Goal: Task Accomplishment & Management: Complete application form

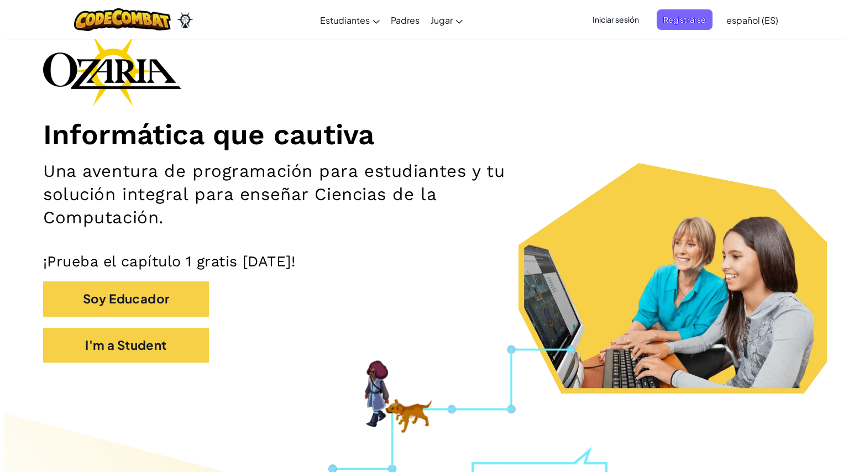
scroll to position [75, 0]
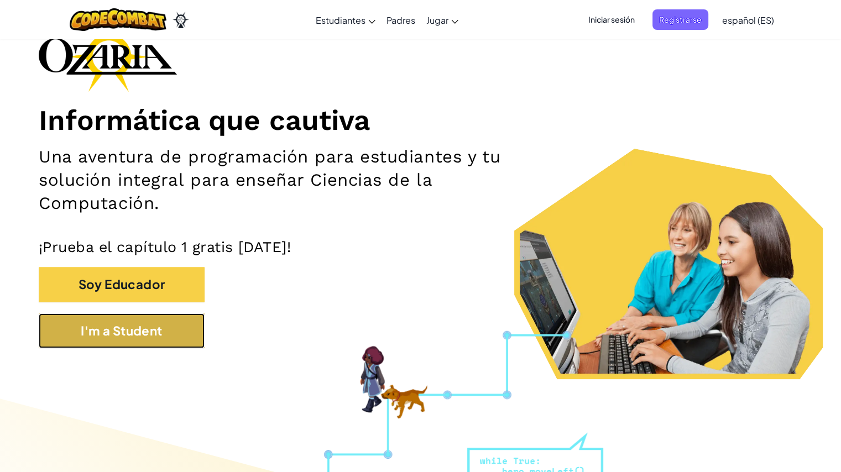
click at [162, 337] on button "I'm a Student" at bounding box center [122, 331] width 166 height 35
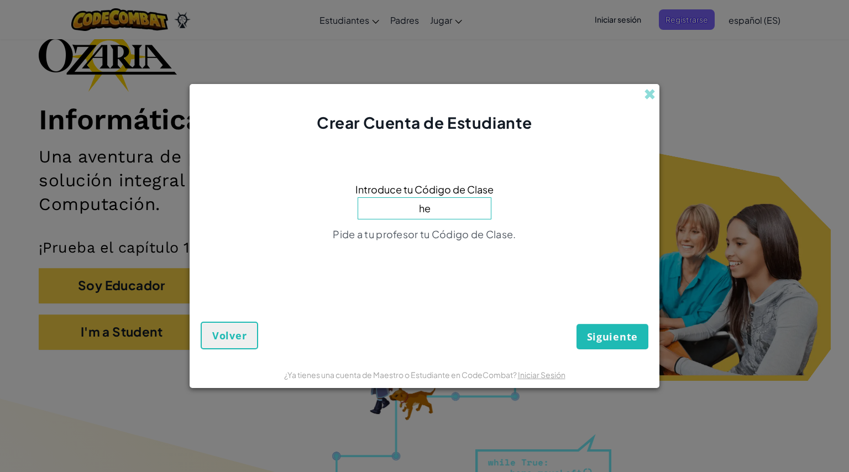
type input "h"
type input "arthelpeye"
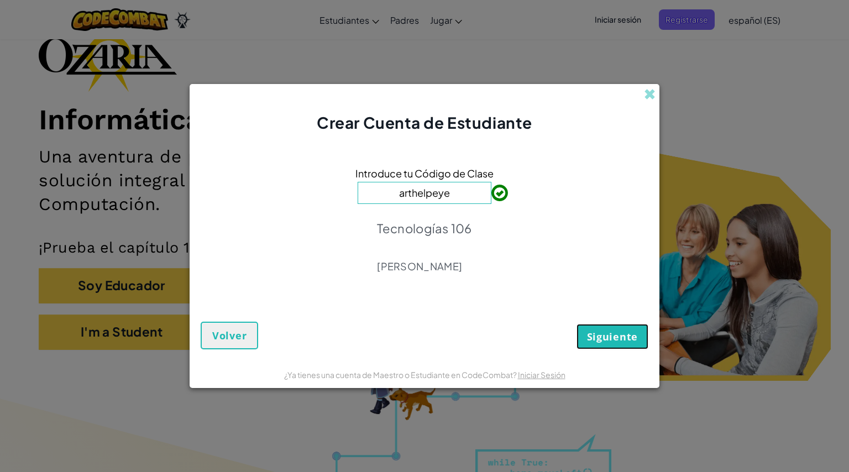
click at [436, 328] on button "Siguiente" at bounding box center [613, 336] width 72 height 25
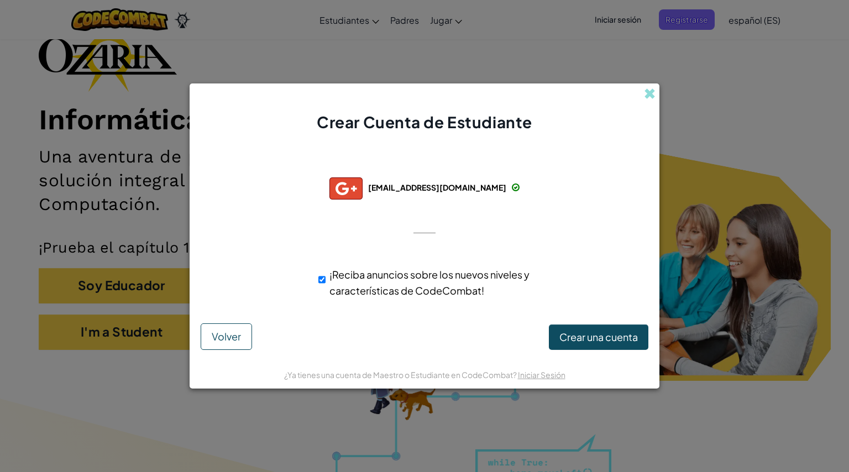
click at [230, 322] on div "Conectado con éxito con: [EMAIL_ADDRESS][DOMAIN_NAME] [EMAIL_ADDRESS][DOMAIN_NA…" at bounding box center [425, 233] width 442 height 179
click at [239, 337] on span "Volver" at bounding box center [226, 336] width 29 height 13
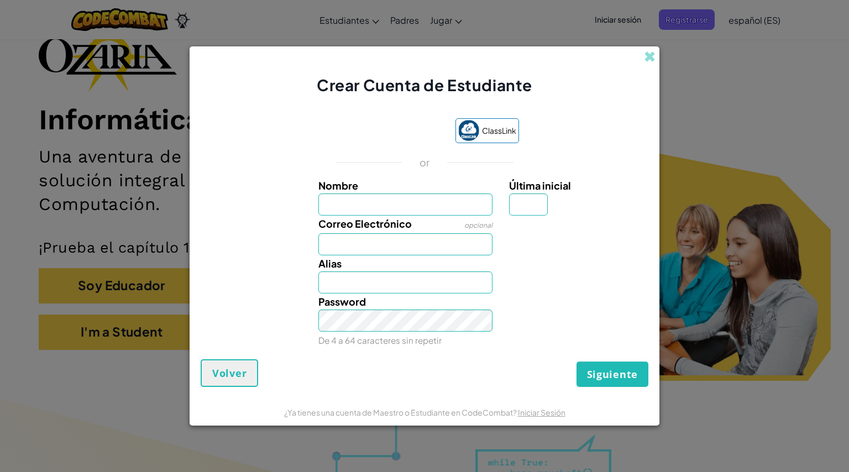
click at [436, 118] on div "Crear Cuenta de Estudiante ClassLink or Nombre Última inicial Correo Electrónic…" at bounding box center [424, 236] width 849 height 472
click at [436, 53] on span at bounding box center [650, 57] width 12 height 12
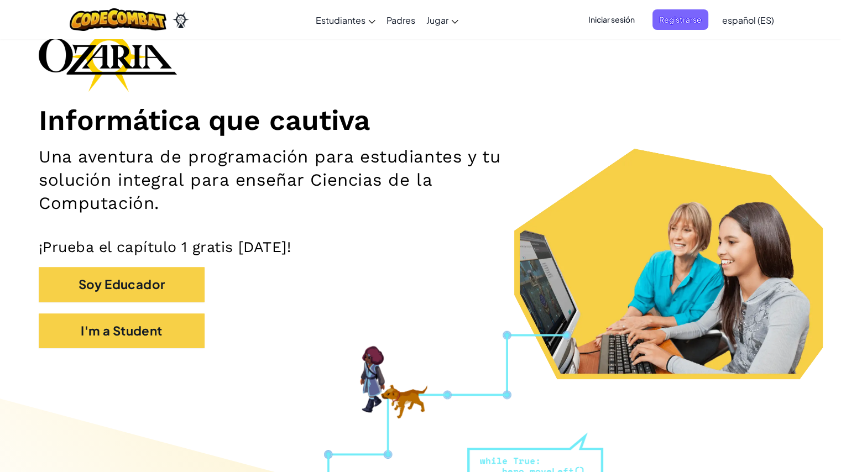
click at [436, 19] on span "Iniciar sesión" at bounding box center [612, 19] width 60 height 20
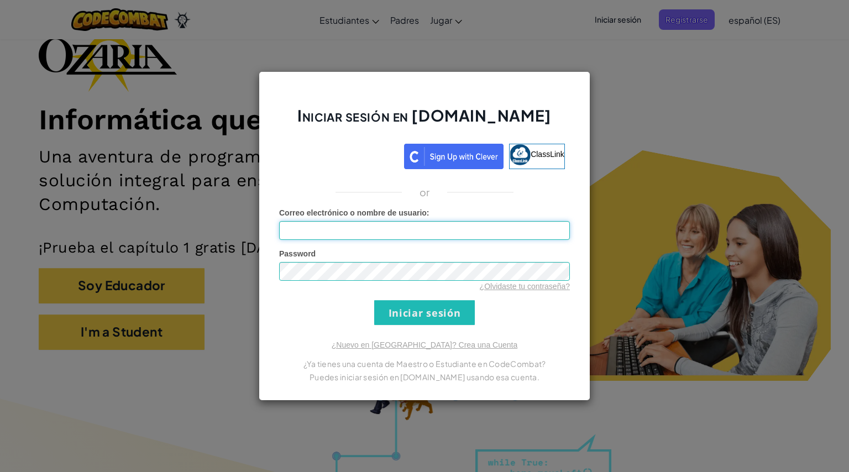
click at [336, 224] on input "Correo electrónico o nombre de usuario :" at bounding box center [424, 230] width 291 height 19
type input "RodrigoG2010"
click at [419, 304] on input "Iniciar sesión" at bounding box center [424, 312] width 101 height 25
click at [419, 308] on input "Iniciar sesión" at bounding box center [424, 312] width 101 height 25
